Goal: Book appointment/travel/reservation

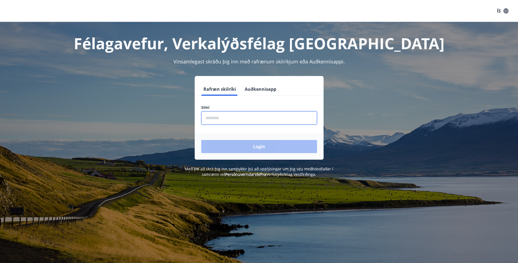
click at [205, 116] on input "phone" at bounding box center [259, 117] width 116 height 13
type input "********"
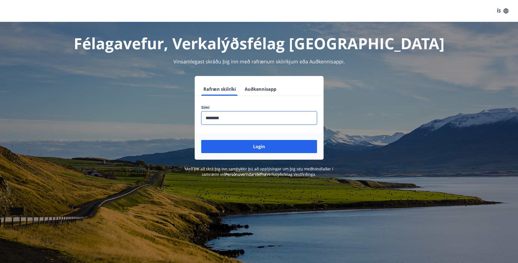
click at [261, 145] on button "Login" at bounding box center [259, 146] width 116 height 13
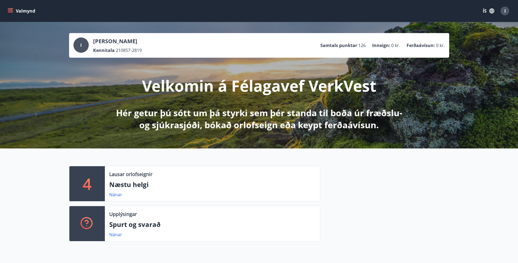
click at [20, 8] on button "Valmynd" at bounding box center [22, 11] width 31 height 10
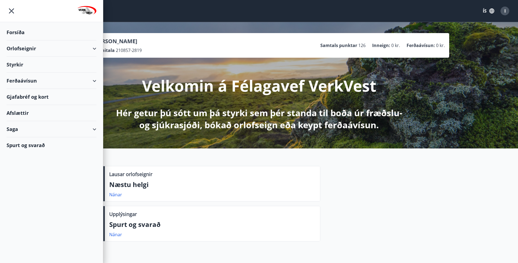
click at [95, 47] on div "Orlofseignir" at bounding box center [52, 48] width 90 height 16
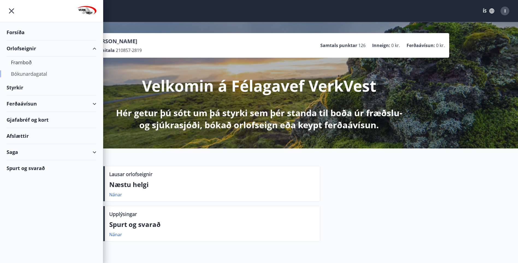
click at [41, 74] on div "Bókunardagatal" at bounding box center [51, 73] width 81 height 11
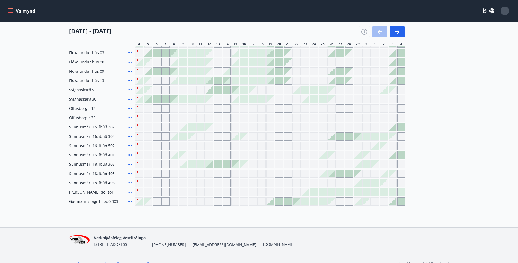
scroll to position [99, 0]
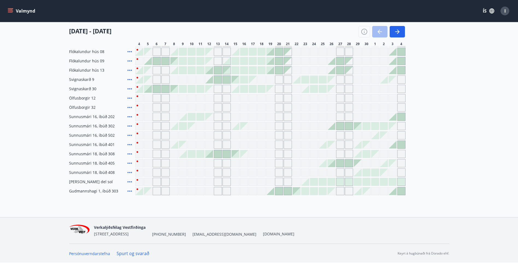
click at [219, 173] on div "Gráir dagar eru ekki bókanlegir" at bounding box center [218, 172] width 8 height 8
click at [209, 172] on div "Gráir dagar eru ekki bókanlegir" at bounding box center [209, 172] width 8 height 8
click at [253, 135] on div "Gráir dagar eru ekki bókanlegir" at bounding box center [253, 135] width 8 height 8
click at [253, 137] on div "Gráir dagar eru ekki bókanlegir" at bounding box center [253, 135] width 8 height 8
click at [244, 206] on div "Bókunardagatal Svæði Allt Dagsetningar Veldu tímabil Svefnstæði +1 04 september…" at bounding box center [259, 70] width 518 height 294
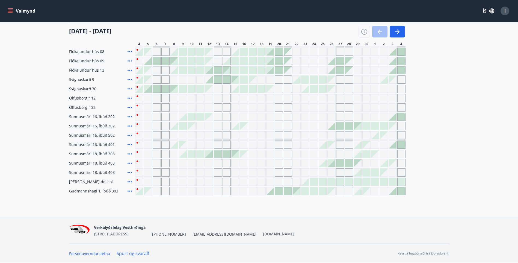
click at [210, 155] on div at bounding box center [209, 154] width 8 height 8
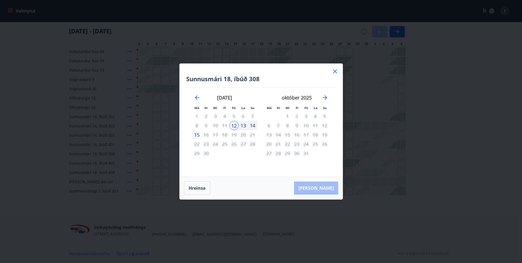
click at [335, 69] on icon at bounding box center [335, 71] width 7 height 7
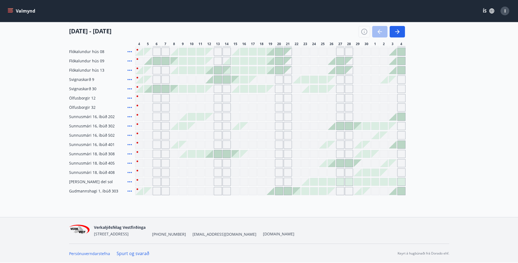
click at [188, 155] on div at bounding box center [192, 154] width 8 height 8
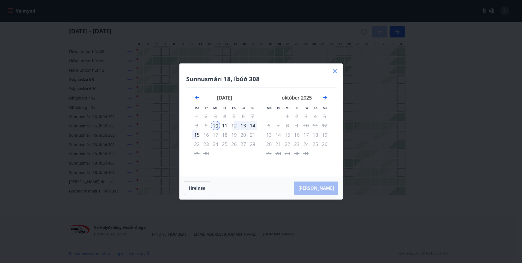
click at [336, 71] on icon at bounding box center [335, 71] width 7 height 7
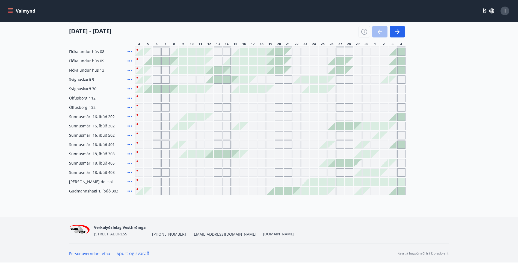
click at [336, 70] on div at bounding box center [340, 70] width 8 height 8
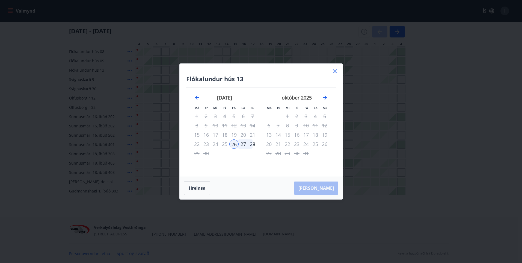
click at [334, 69] on icon at bounding box center [335, 71] width 7 height 7
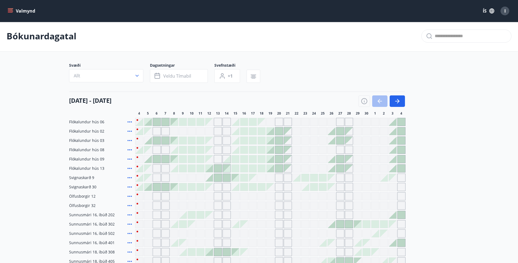
scroll to position [0, 0]
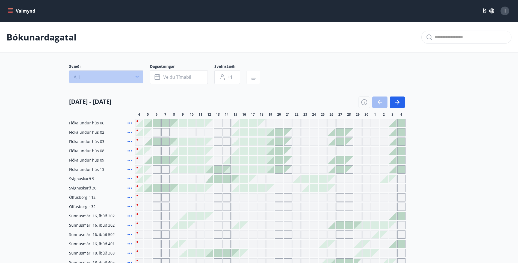
click at [138, 76] on icon "button" at bounding box center [136, 77] width 3 height 2
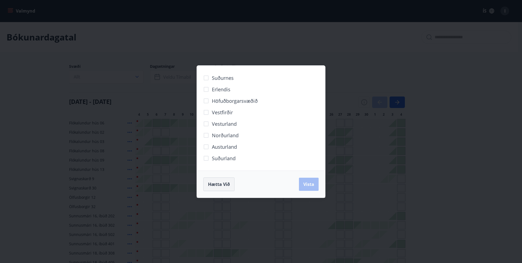
click at [213, 183] on span "Hætta við" at bounding box center [219, 184] width 22 height 6
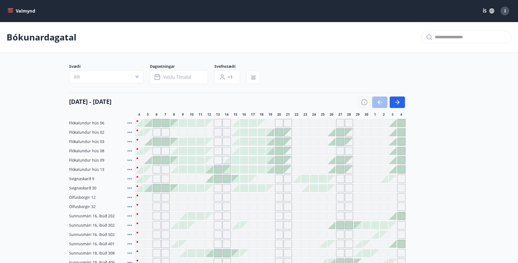
click at [22, 9] on button "Valmynd" at bounding box center [22, 11] width 31 height 10
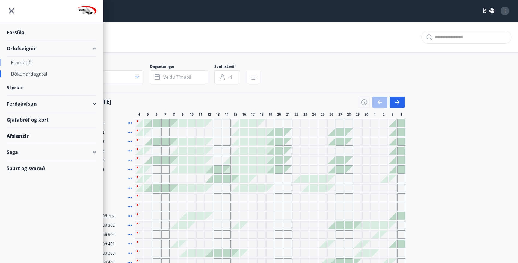
click at [26, 61] on div "Framboð" at bounding box center [51, 62] width 81 height 11
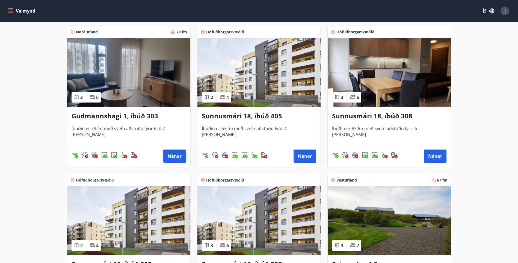
scroll to position [109, 0]
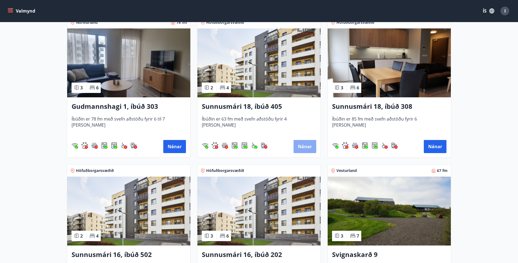
click at [308, 145] on button "Nánar" at bounding box center [304, 146] width 23 height 13
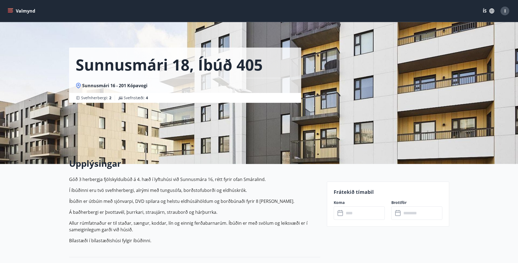
click at [21, 9] on button "Valmynd" at bounding box center [22, 11] width 31 height 10
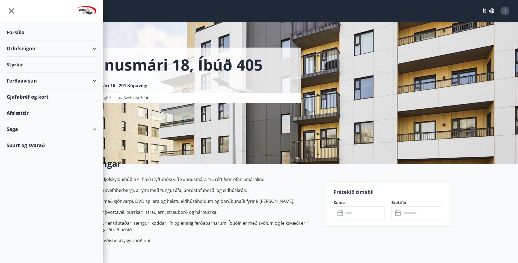
click at [93, 46] on div "Orlofseignir" at bounding box center [52, 48] width 90 height 16
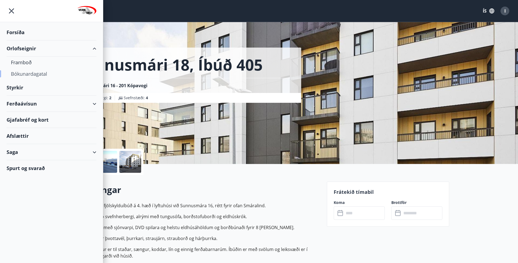
click at [35, 73] on div "Bókunardagatal" at bounding box center [51, 73] width 81 height 11
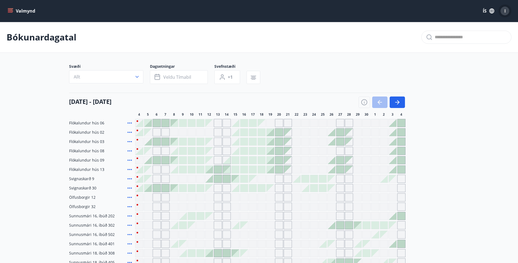
click at [504, 10] on span "I" at bounding box center [504, 11] width 1 height 6
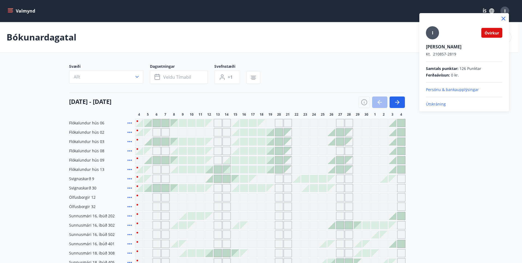
click at [432, 103] on p "Útskráning" at bounding box center [464, 103] width 76 height 5
